Goal: Transaction & Acquisition: Purchase product/service

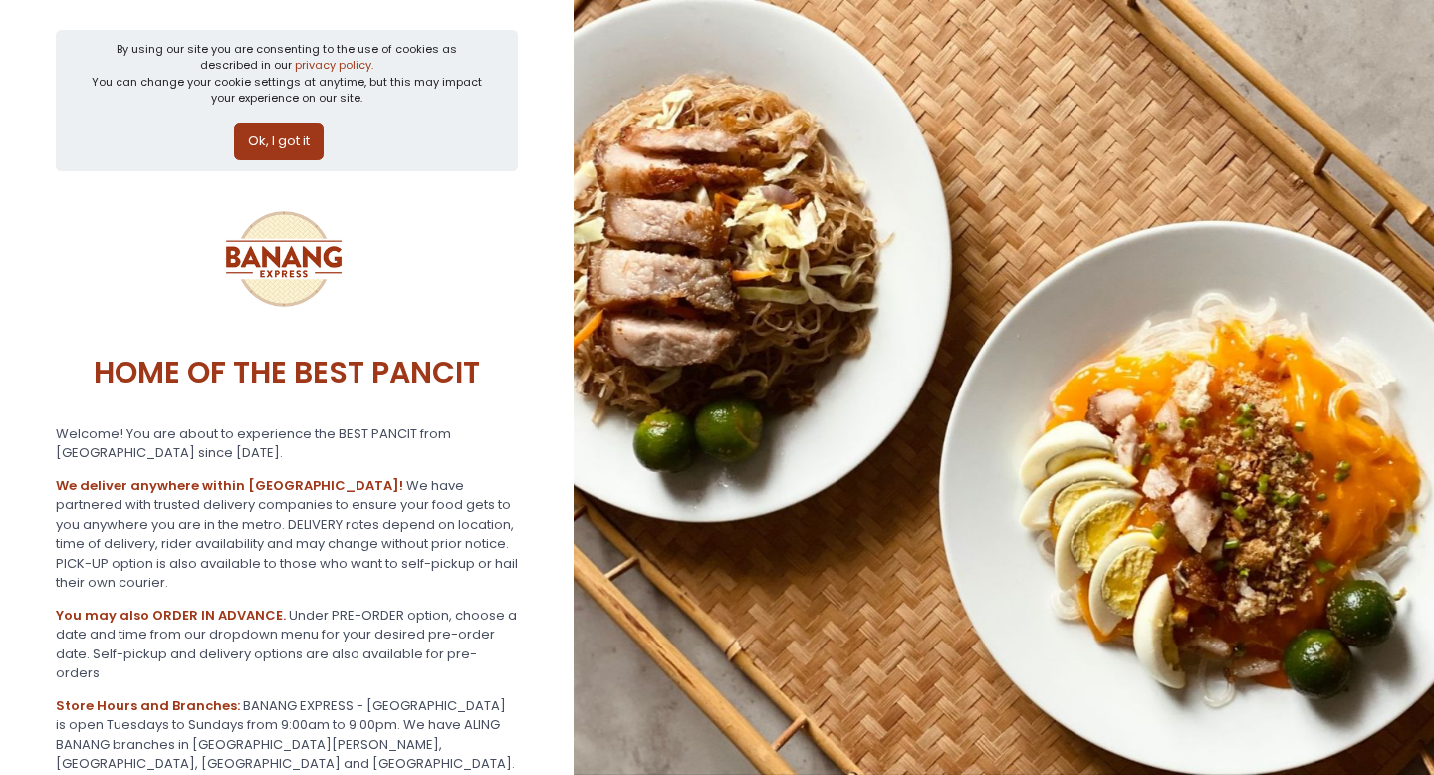
click at [283, 131] on button "Ok, I got it" at bounding box center [279, 141] width 90 height 38
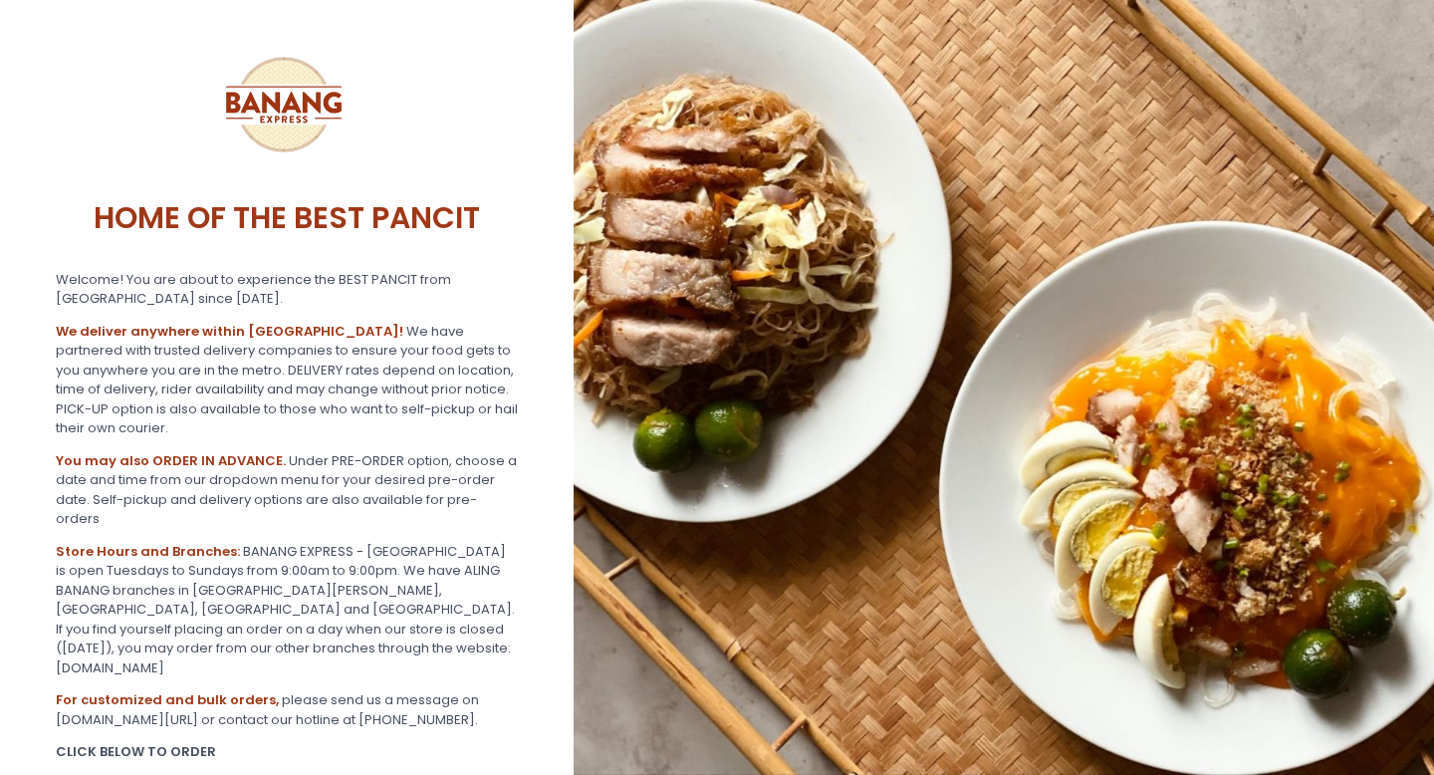
scroll to position [106, 0]
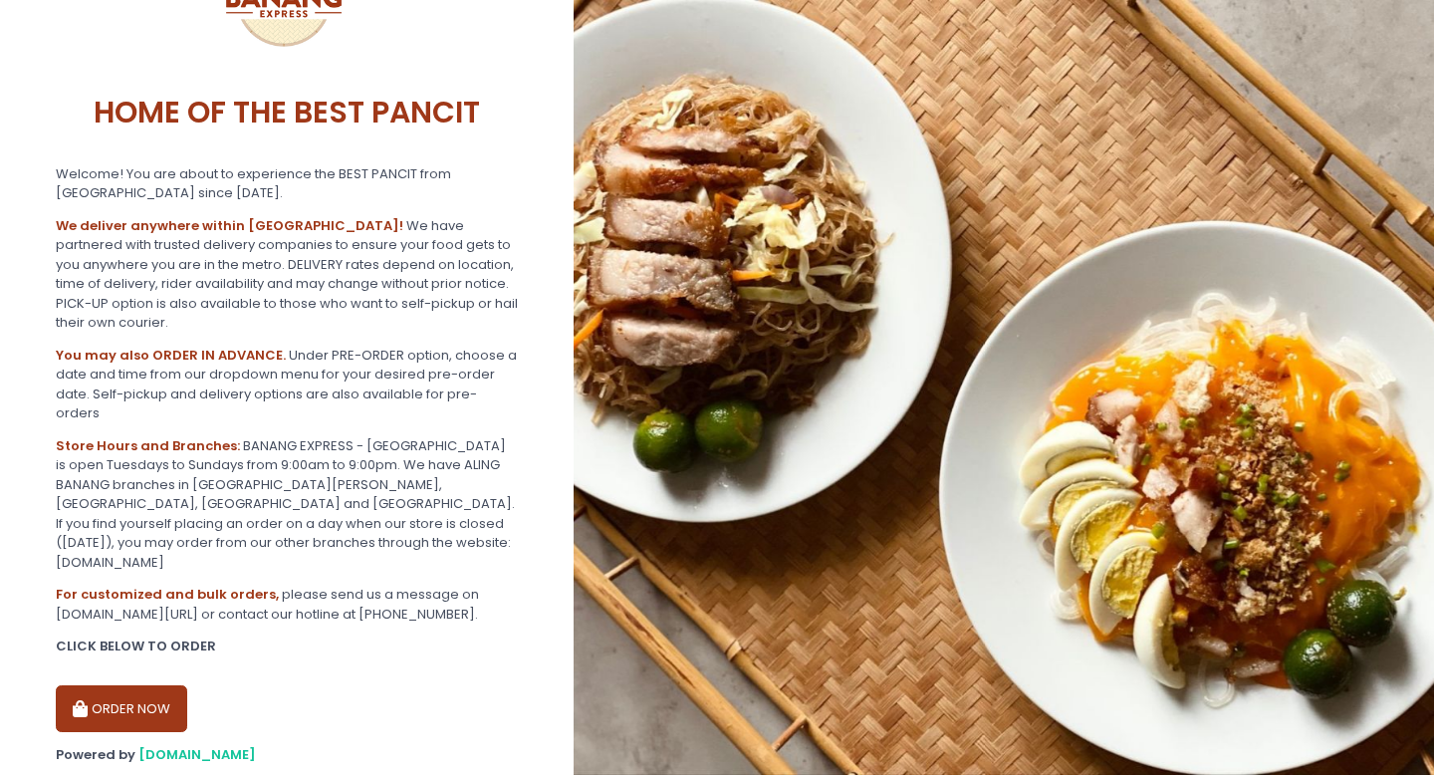
click at [145, 685] on button "ORDER NOW" at bounding box center [121, 709] width 131 height 48
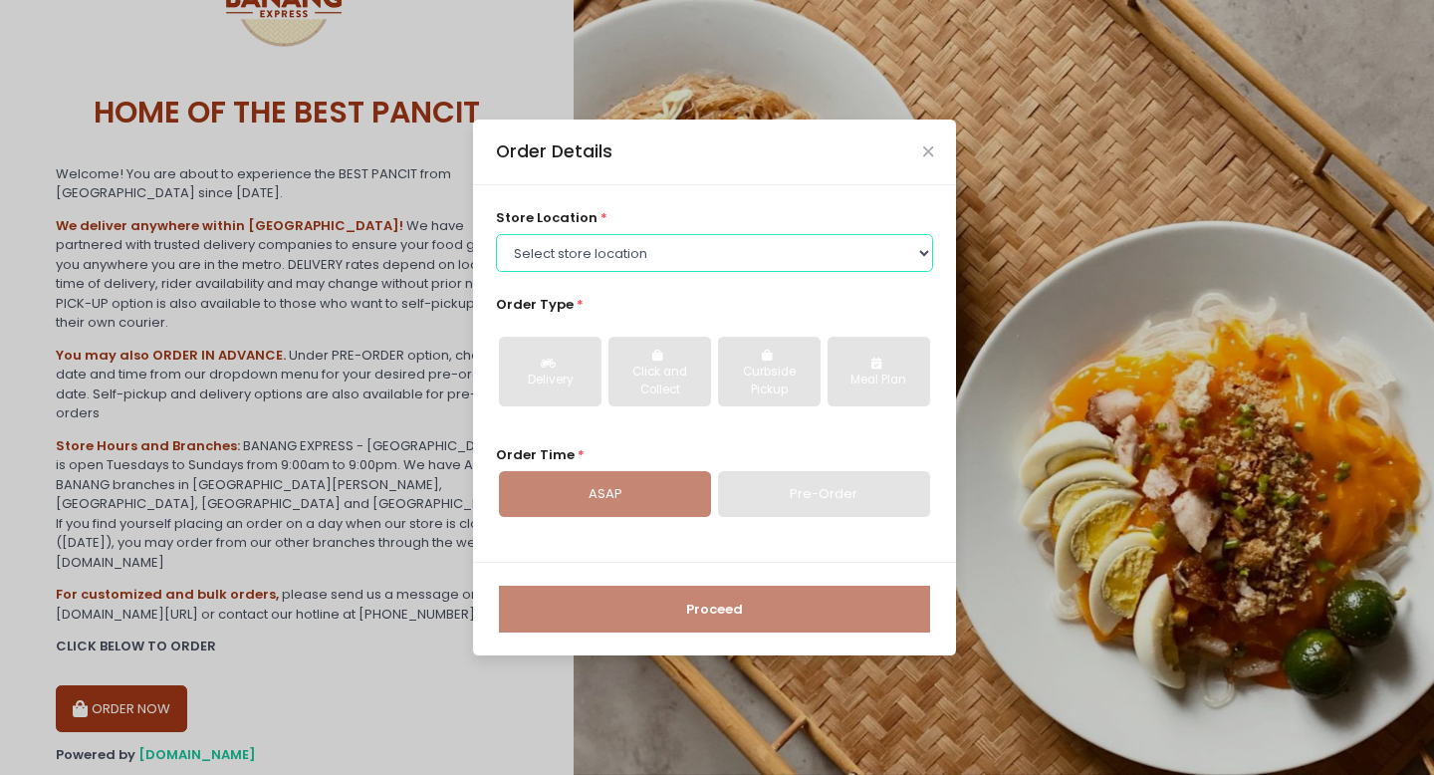
click at [585, 253] on select "Select store location BANANG EXPRESS - [GEOGRAPHIC_DATA], [GEOGRAPHIC_DATA] BAN…" at bounding box center [715, 253] width 438 height 38
select select "62ee0805b0024a001716a291"
click at [496, 234] on select "Select store location BANANG EXPRESS - [GEOGRAPHIC_DATA], [GEOGRAPHIC_DATA] BAN…" at bounding box center [715, 253] width 438 height 38
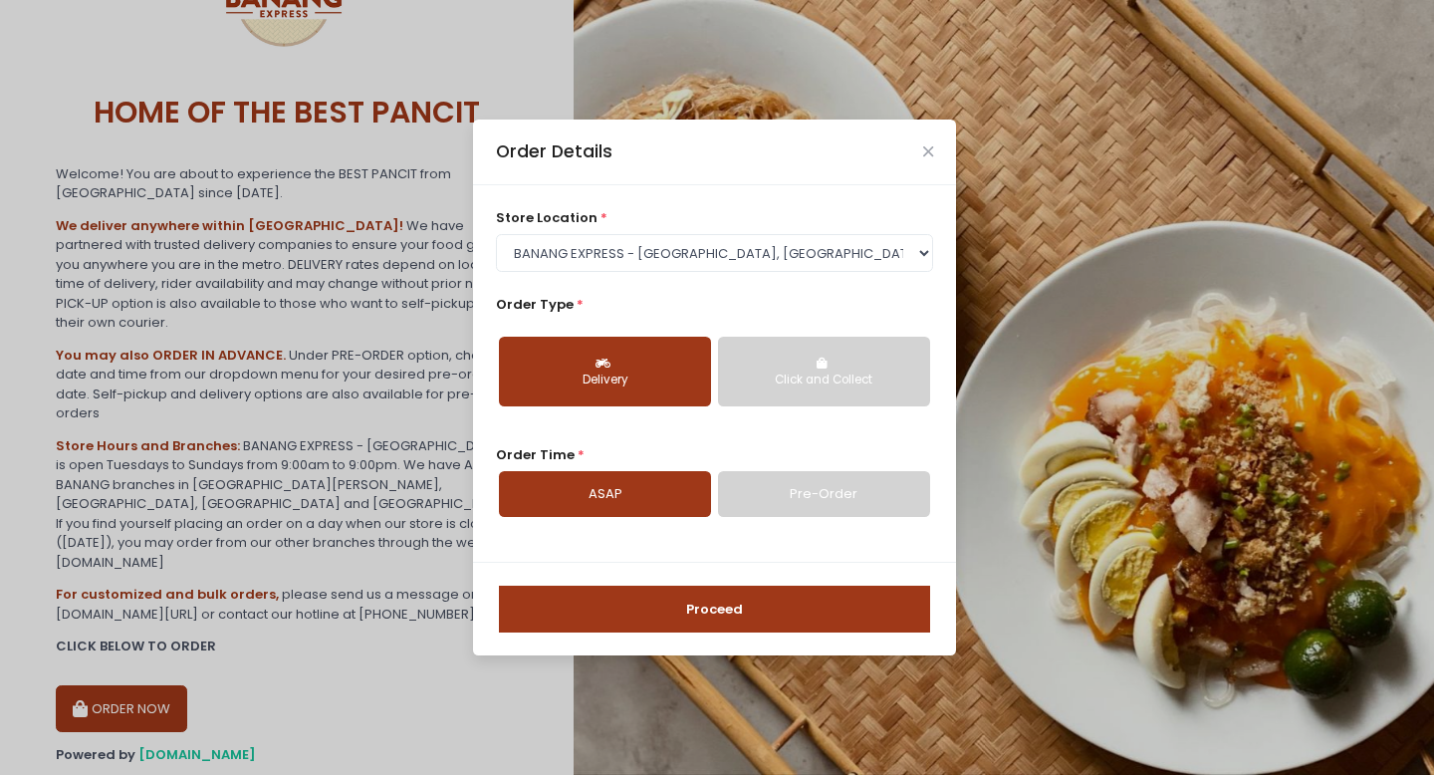
click at [776, 358] on button "Click and Collect" at bounding box center [824, 372] width 212 height 70
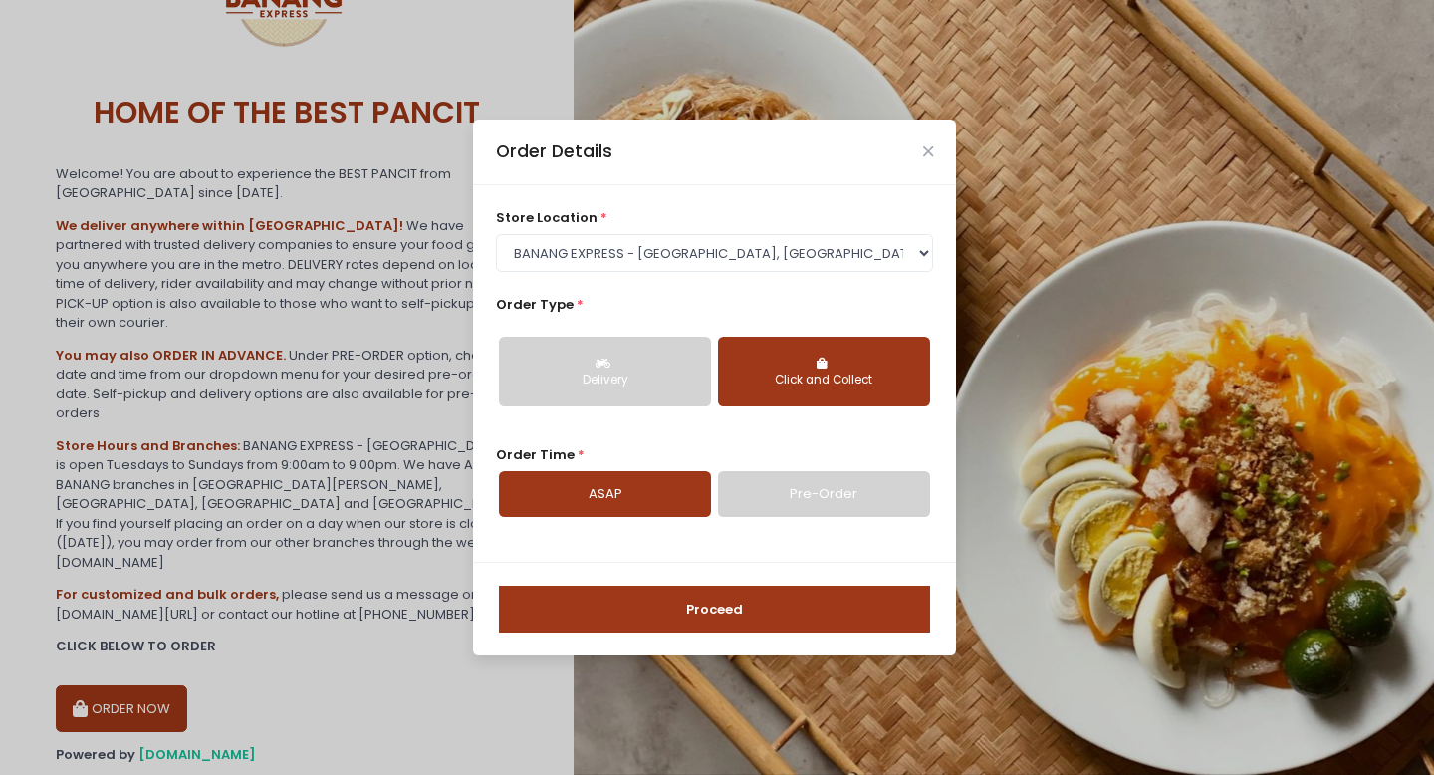
click at [646, 361] on button "Delivery" at bounding box center [605, 372] width 212 height 70
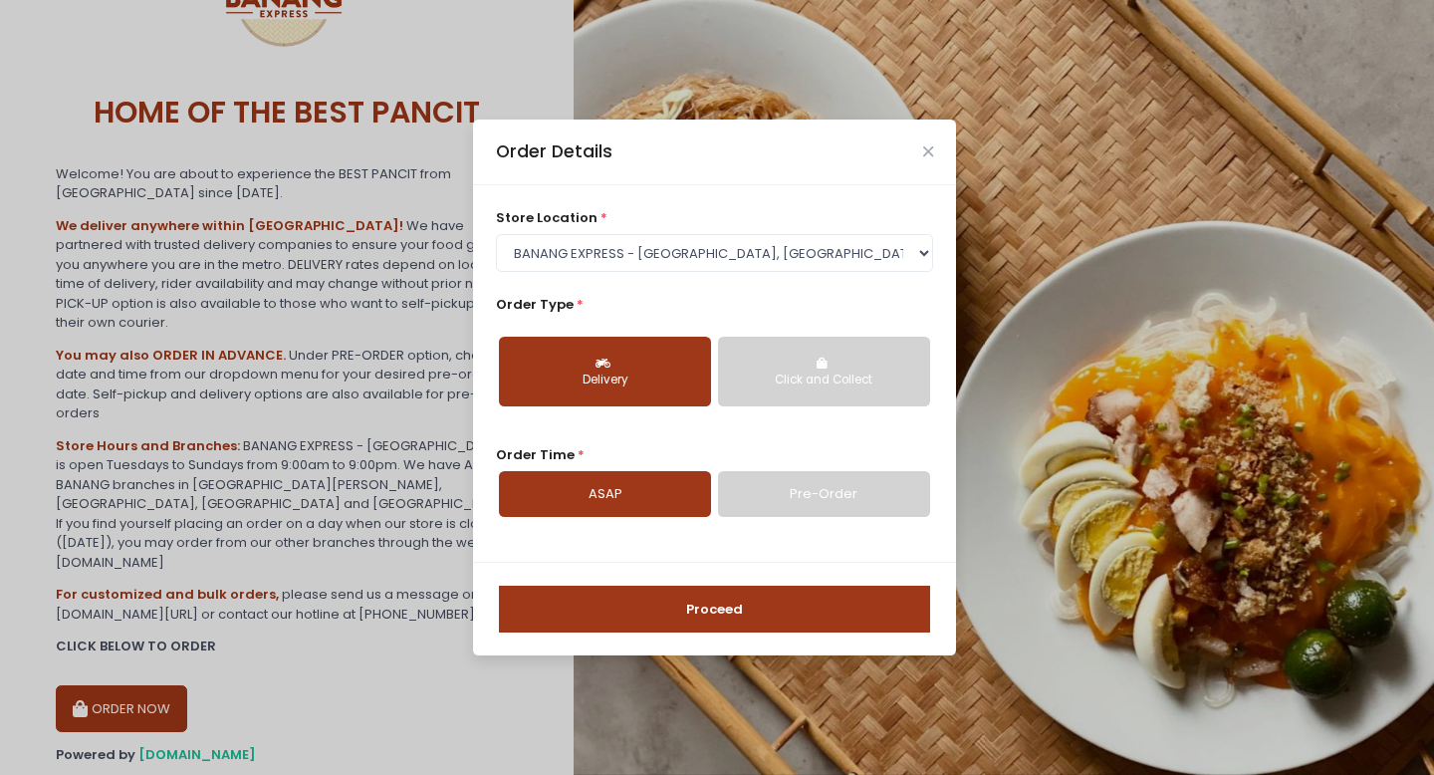
click at [819, 467] on div "Order Time * ASAP Pre-Order" at bounding box center [715, 481] width 438 height 72
click at [831, 488] on link "Pre-Order" at bounding box center [824, 494] width 212 height 46
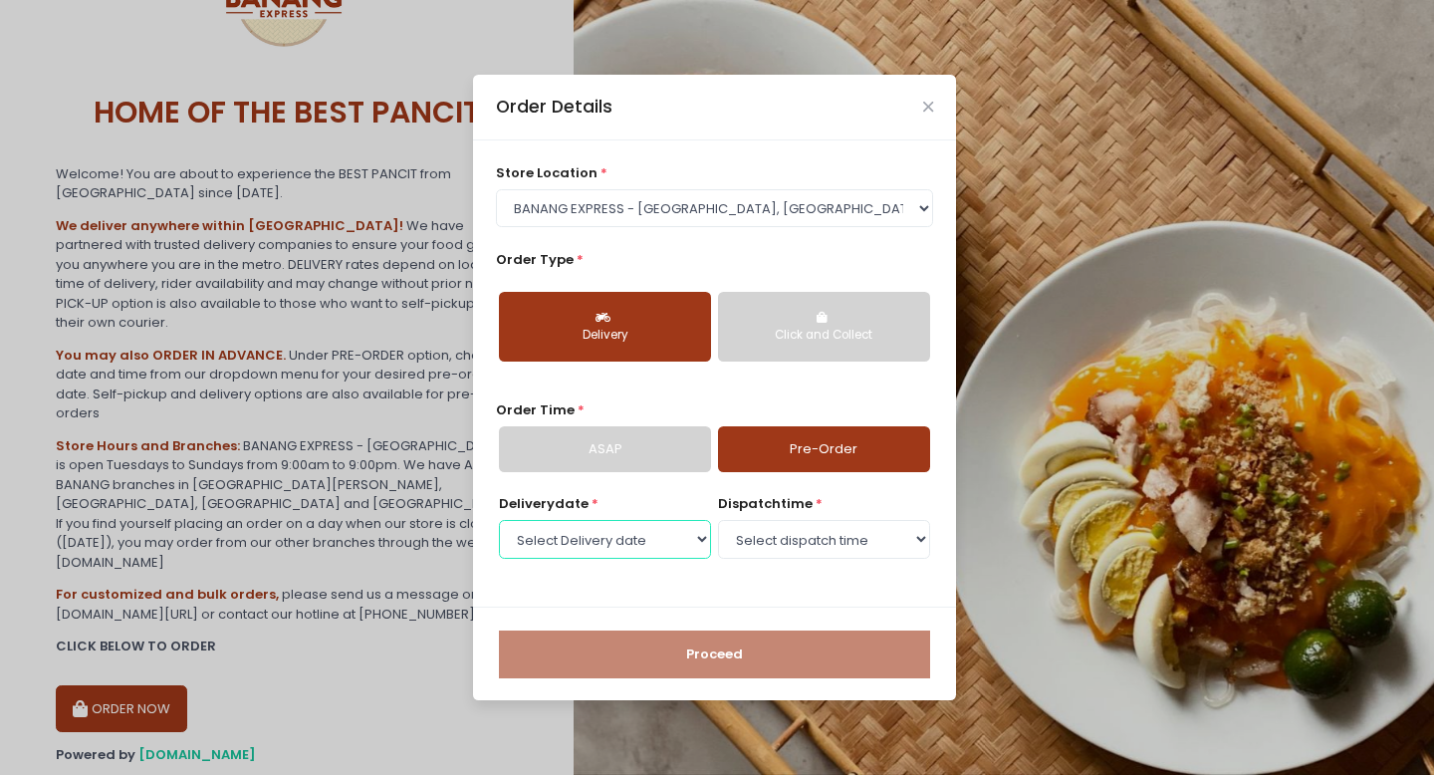
click at [638, 536] on select "Select Delivery date [DATE] [DATE] [DATE] [DATE] [DATE] [DATE] [DATE]" at bounding box center [605, 539] width 212 height 38
select select "[DATE]"
click at [499, 520] on select "Select Delivery date [DATE] [DATE] [DATE] [DATE] [DATE] [DATE] [DATE]" at bounding box center [605, 539] width 212 height 38
select select "14:00"
click at [718, 520] on select "Select dispatch time 07:00 AM - 07:30 AM 07:30 AM - 08:00 AM 08:00 AM - 08:30 A…" at bounding box center [824, 539] width 212 height 38
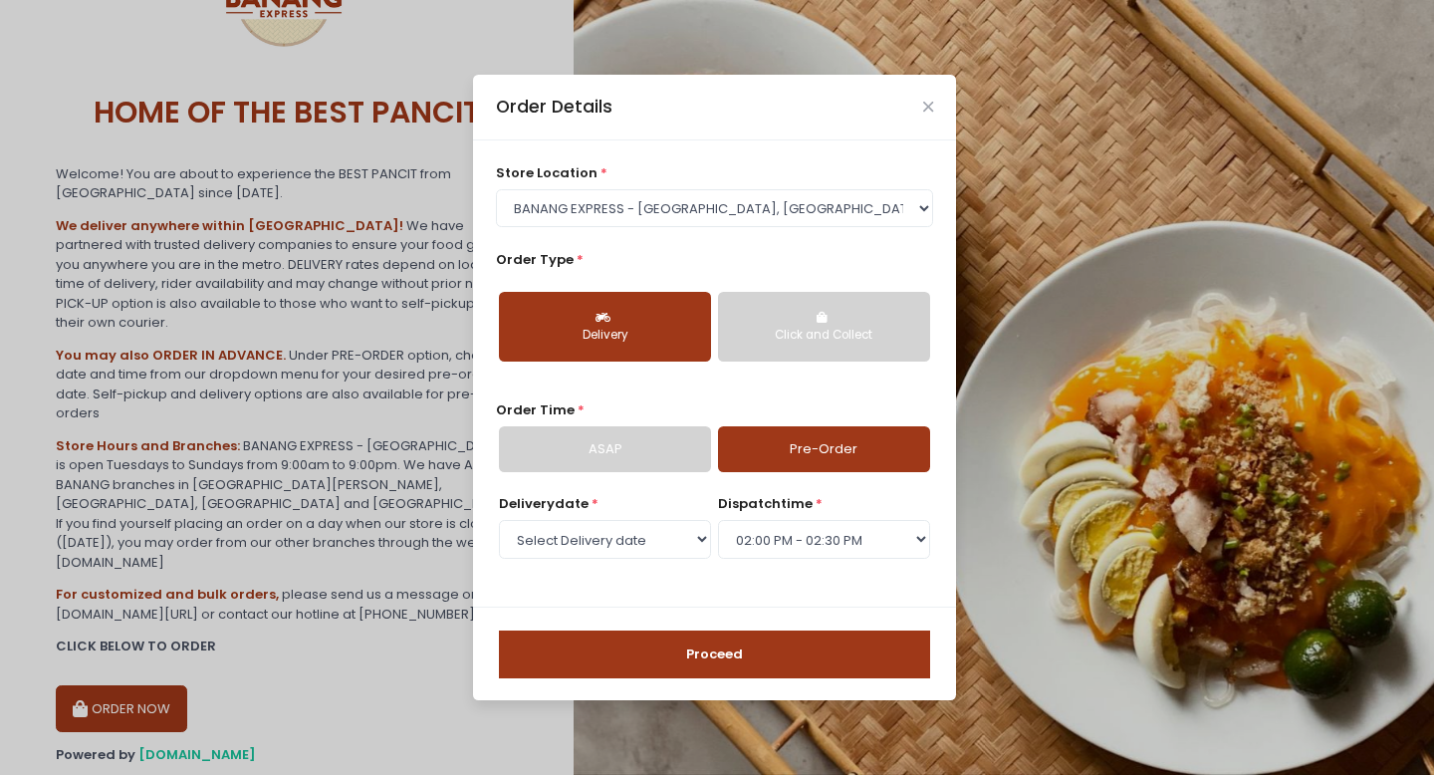
click at [840, 527] on select "Select dispatch time 07:00 AM - 07:30 AM 07:30 AM - 08:00 AM 08:00 AM - 08:30 A…" at bounding box center [824, 539] width 212 height 38
click at [754, 648] on button "Proceed" at bounding box center [714, 654] width 431 height 48
